Goal: Task Accomplishment & Management: Use online tool/utility

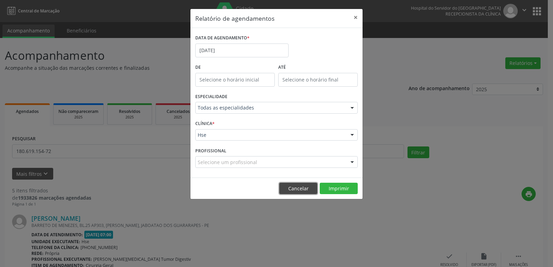
click at [293, 191] on button "Cancelar" at bounding box center [298, 189] width 38 height 12
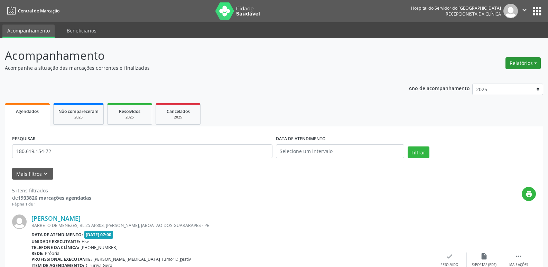
click at [520, 62] on button "Relatórios" at bounding box center [523, 63] width 35 height 12
click at [508, 75] on link "Agendamentos" at bounding box center [504, 78] width 74 height 10
select select "9"
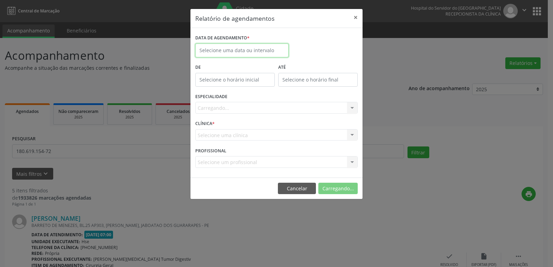
click at [231, 55] on body "Central de Marcação Hospital do Servidor do [GEOGRAPHIC_DATA] Recepcionista da …" at bounding box center [276, 133] width 553 height 267
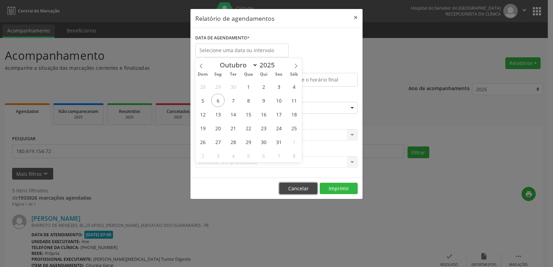
click at [298, 191] on button "Cancelar" at bounding box center [298, 189] width 38 height 12
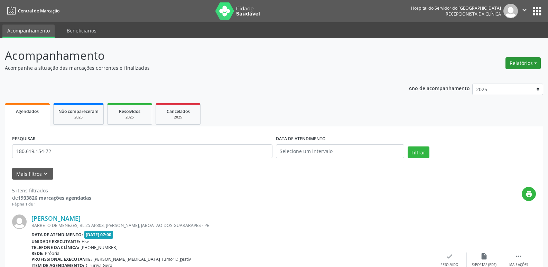
click at [521, 66] on button "Relatórios" at bounding box center [523, 63] width 35 height 12
click at [495, 79] on link "Agendamentos" at bounding box center [504, 78] width 74 height 10
select select "9"
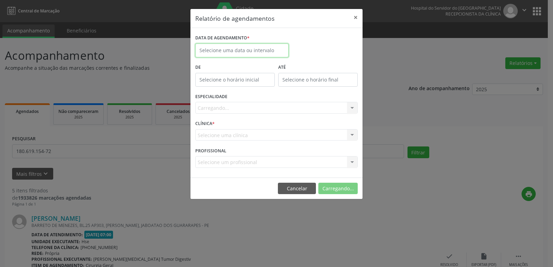
click at [215, 49] on input "text" at bounding box center [241, 51] width 93 height 14
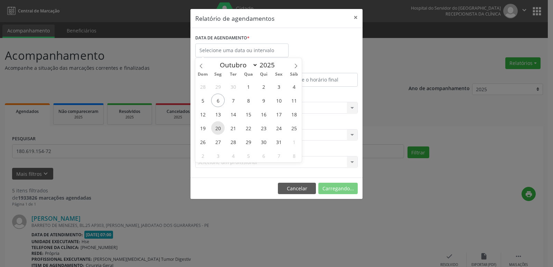
click at [219, 128] on span "20" at bounding box center [217, 127] width 13 height 13
type input "[DATE]"
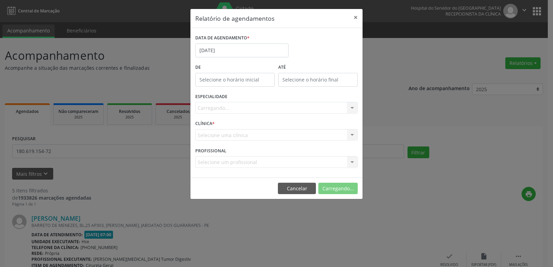
click at [233, 112] on div "Carregando... Todas as especialidades Alergologia Angiologia Arritmologia Cardi…" at bounding box center [276, 108] width 163 height 12
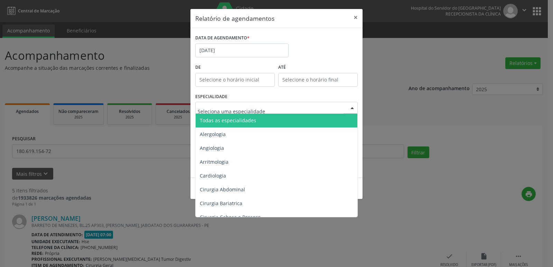
click at [239, 120] on span "Todas as especialidades" at bounding box center [228, 120] width 56 height 7
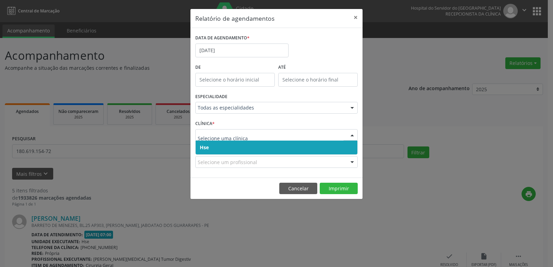
click at [223, 148] on span "Hse" at bounding box center [277, 148] width 162 height 14
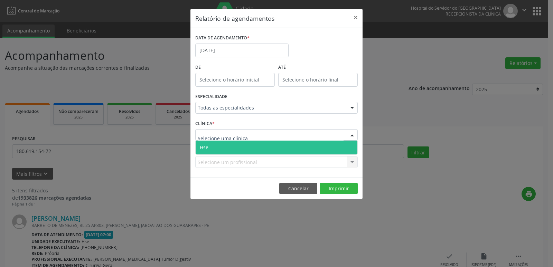
click at [227, 147] on span "Hse" at bounding box center [277, 148] width 162 height 14
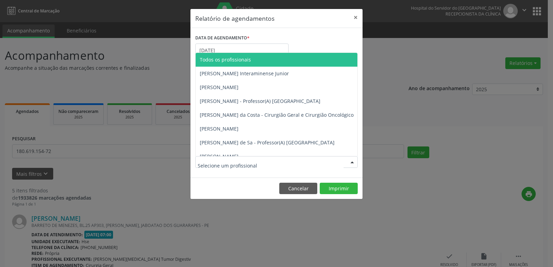
click at [221, 162] on input "text" at bounding box center [271, 166] width 146 height 14
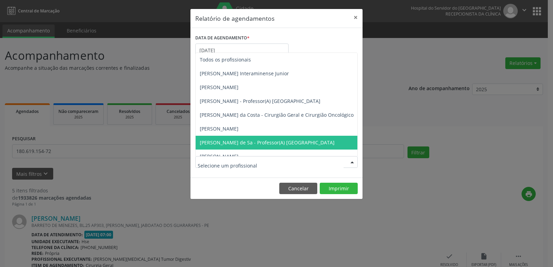
click at [224, 162] on input "text" at bounding box center [271, 166] width 146 height 14
click at [224, 167] on input "text" at bounding box center [271, 166] width 146 height 14
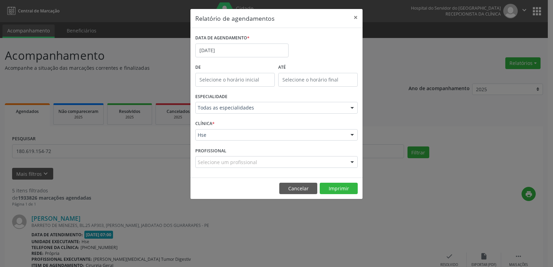
click at [211, 199] on footer "Cancelar Imprimir" at bounding box center [277, 189] width 172 height 22
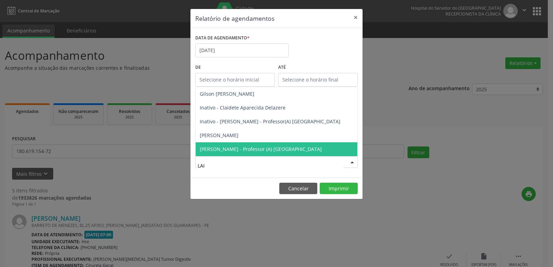
type input "LAIL"
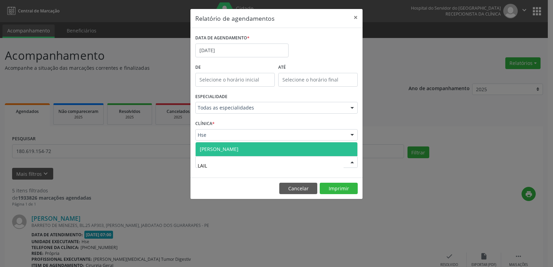
click at [221, 152] on span "[PERSON_NAME]" at bounding box center [219, 149] width 39 height 7
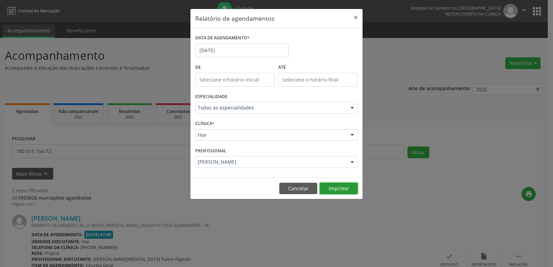
click at [335, 190] on button "Imprimir" at bounding box center [339, 189] width 38 height 12
click at [229, 53] on input "[DATE]" at bounding box center [241, 51] width 93 height 14
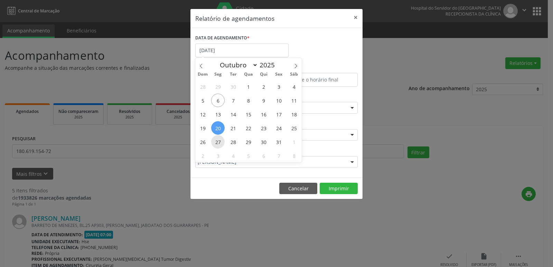
click at [217, 137] on span "27" at bounding box center [217, 141] width 13 height 13
type input "[DATE]"
click at [217, 137] on span "27" at bounding box center [217, 141] width 13 height 13
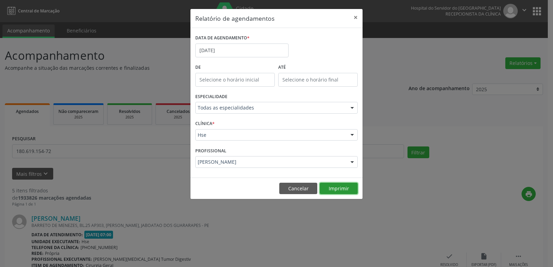
click at [341, 189] on button "Imprimir" at bounding box center [339, 189] width 38 height 12
click at [303, 188] on button "Cancelar" at bounding box center [298, 189] width 38 height 12
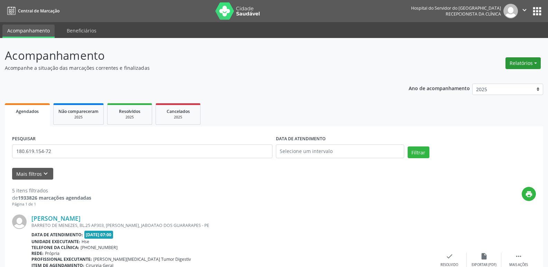
click at [533, 65] on button "Relatórios" at bounding box center [523, 63] width 35 height 12
click at [517, 74] on link "Agendamentos" at bounding box center [504, 78] width 74 height 10
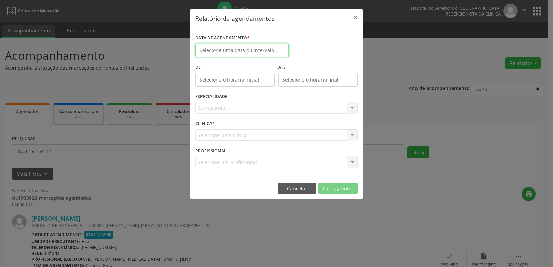
click at [241, 53] on input "text" at bounding box center [241, 51] width 93 height 14
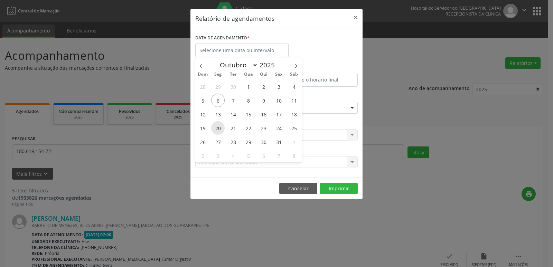
click at [220, 128] on span "20" at bounding box center [217, 127] width 13 height 13
type input "[DATE]"
click at [219, 128] on span "20" at bounding box center [217, 127] width 13 height 13
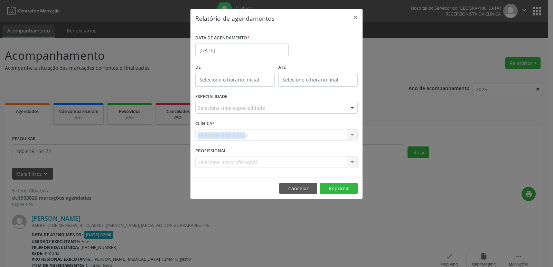
click at [219, 131] on div "CLÍNICA * Selecione uma clínica Hse Nenhum resultado encontrado para: " " Não h…" at bounding box center [277, 132] width 166 height 27
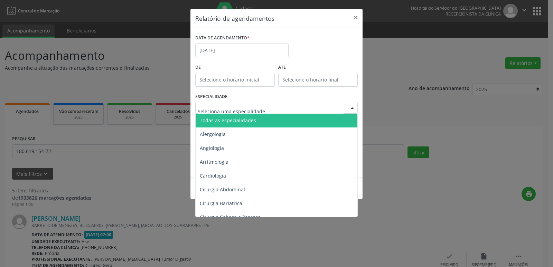
click at [236, 119] on span "Todas as especialidades" at bounding box center [228, 120] width 56 height 7
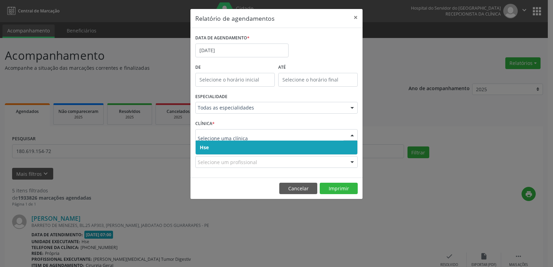
click at [211, 150] on span "Hse" at bounding box center [277, 148] width 162 height 14
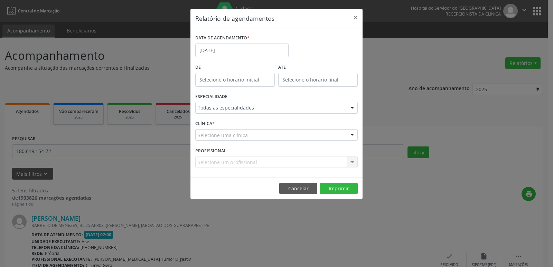
drag, startPoint x: 219, startPoint y: 135, endPoint x: 214, endPoint y: 138, distance: 5.1
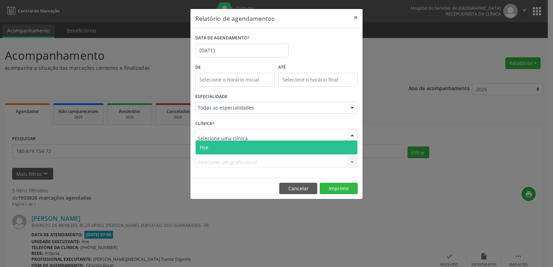
click at [217, 148] on span "Hse" at bounding box center [277, 148] width 162 height 14
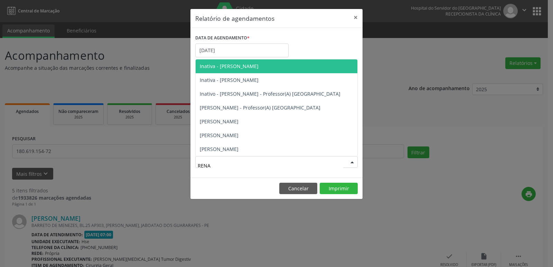
type input "RENAN"
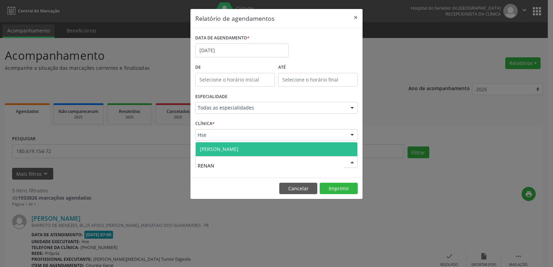
click at [222, 149] on span "[PERSON_NAME]" at bounding box center [219, 149] width 39 height 7
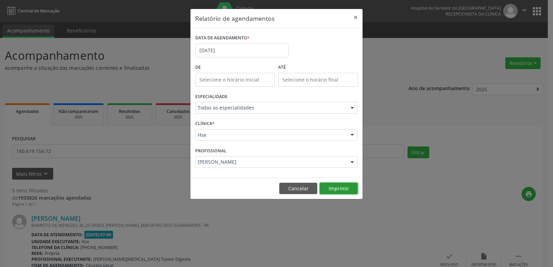
click at [336, 187] on button "Imprimir" at bounding box center [339, 189] width 38 height 12
click at [223, 53] on input "[DATE]" at bounding box center [241, 51] width 93 height 14
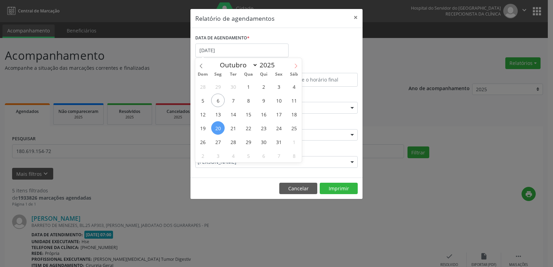
click at [296, 64] on icon at bounding box center [296, 66] width 5 height 5
select select "10"
click at [219, 102] on span "3" at bounding box center [217, 100] width 13 height 13
type input "[DATE]"
click at [219, 102] on span "3" at bounding box center [217, 100] width 13 height 13
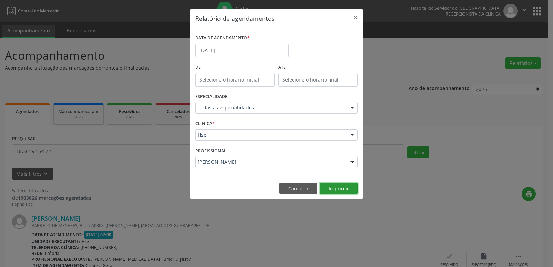
click at [334, 189] on button "Imprimir" at bounding box center [339, 189] width 38 height 12
